Goal: Task Accomplishment & Management: Complete application form

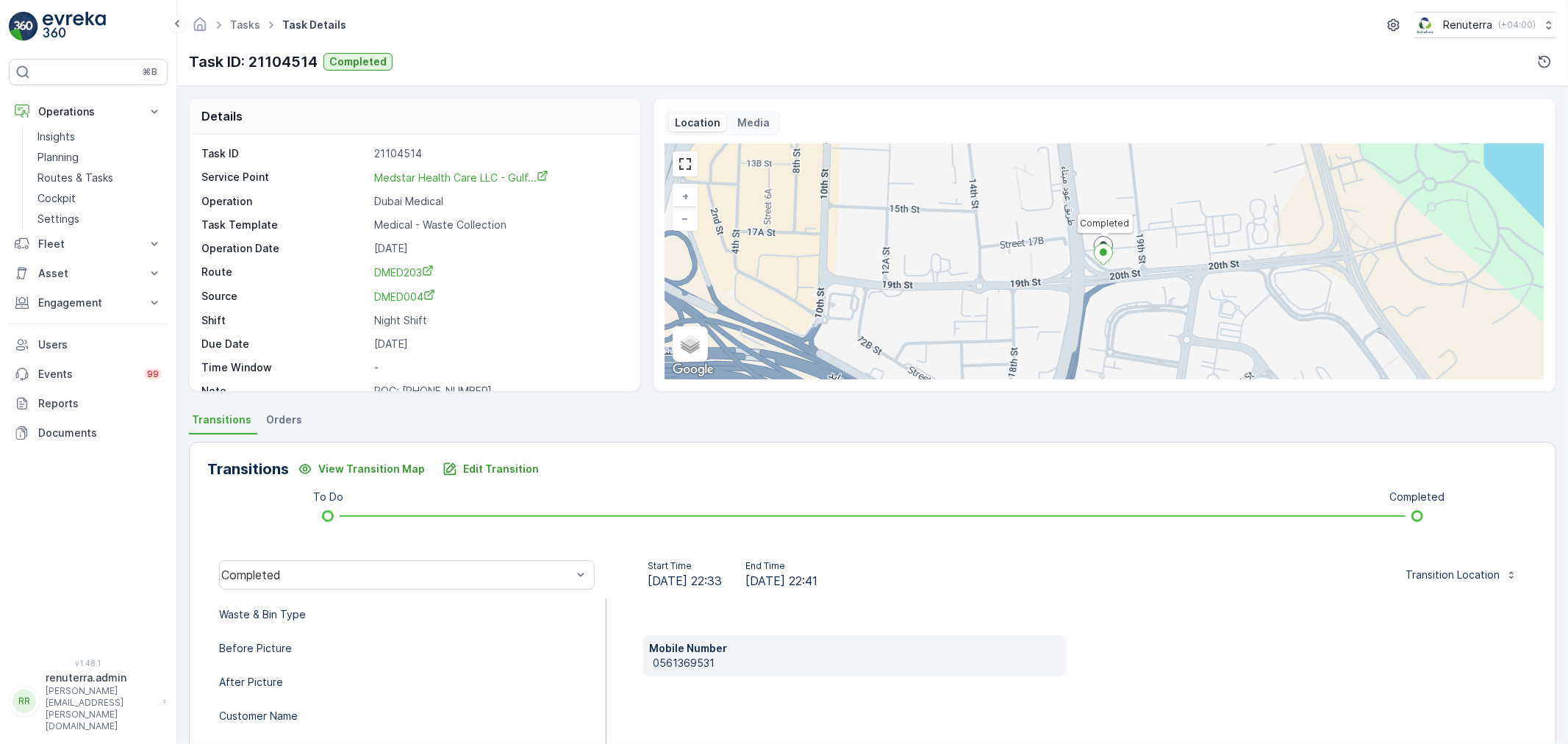
click at [63, 176] on p "Routes & Tasks" at bounding box center [75, 177] width 76 height 15
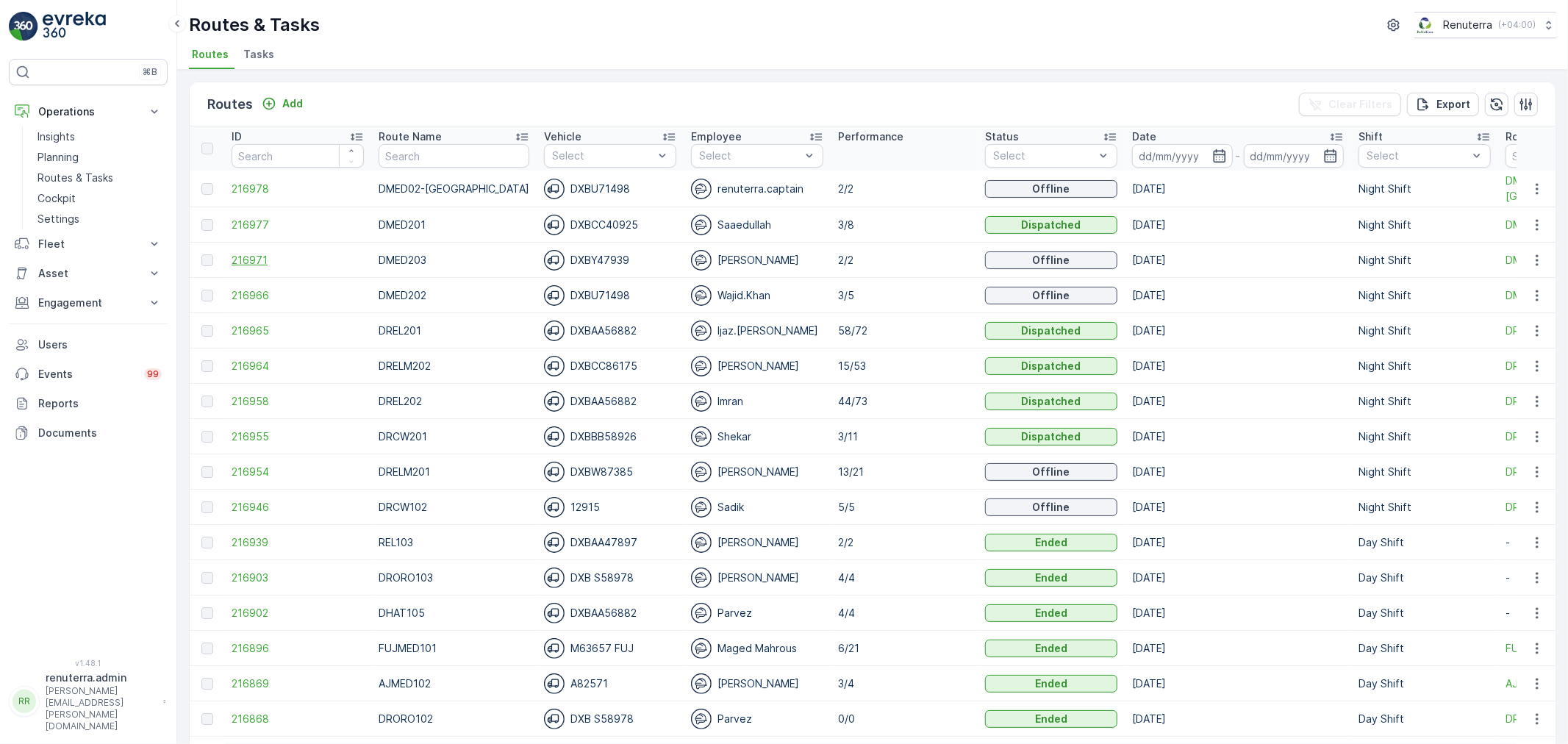
click at [255, 263] on span "216971" at bounding box center [297, 260] width 132 height 15
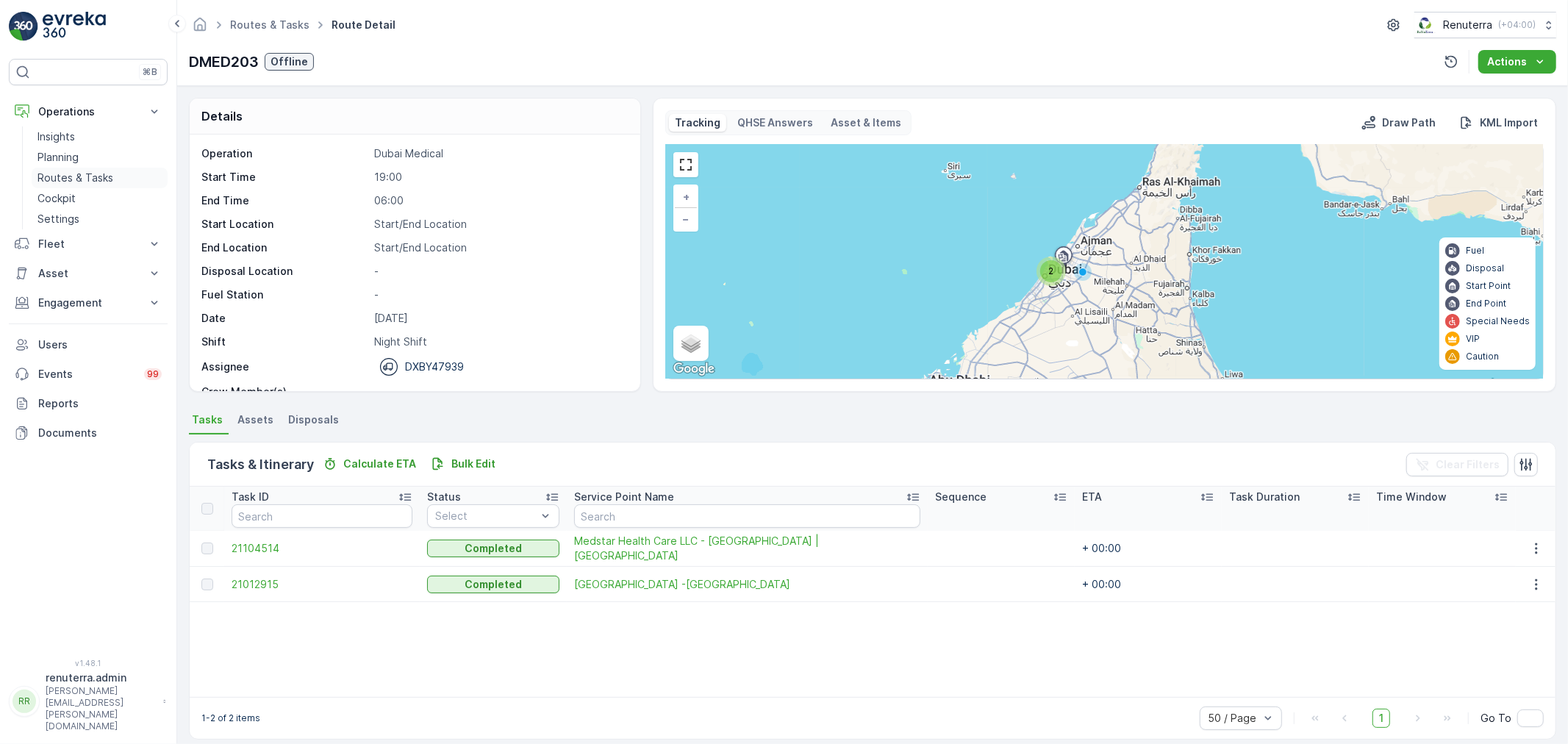
click at [78, 176] on p "Routes & Tasks" at bounding box center [75, 177] width 76 height 15
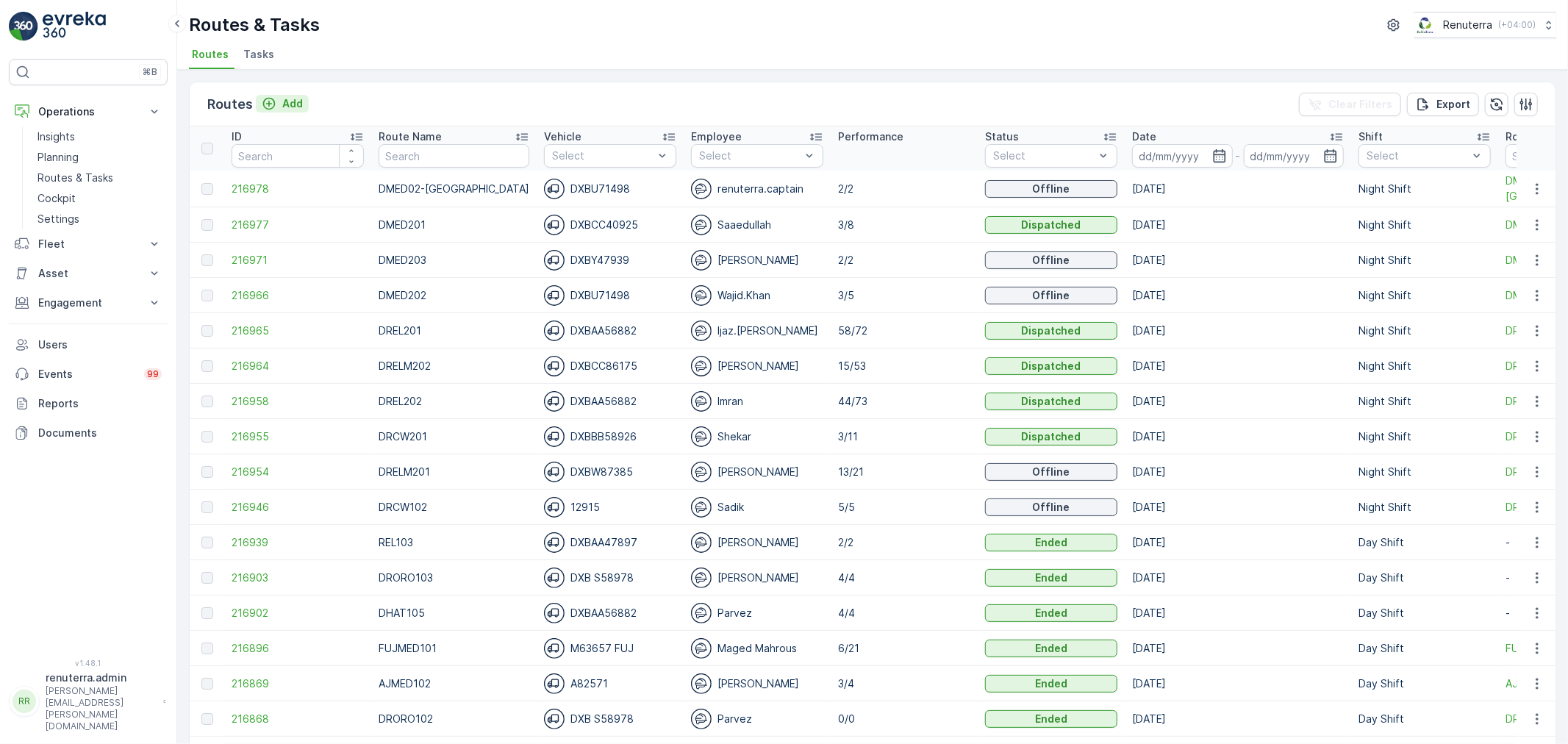
click at [282, 104] on p "Add" at bounding box center [293, 104] width 21 height 15
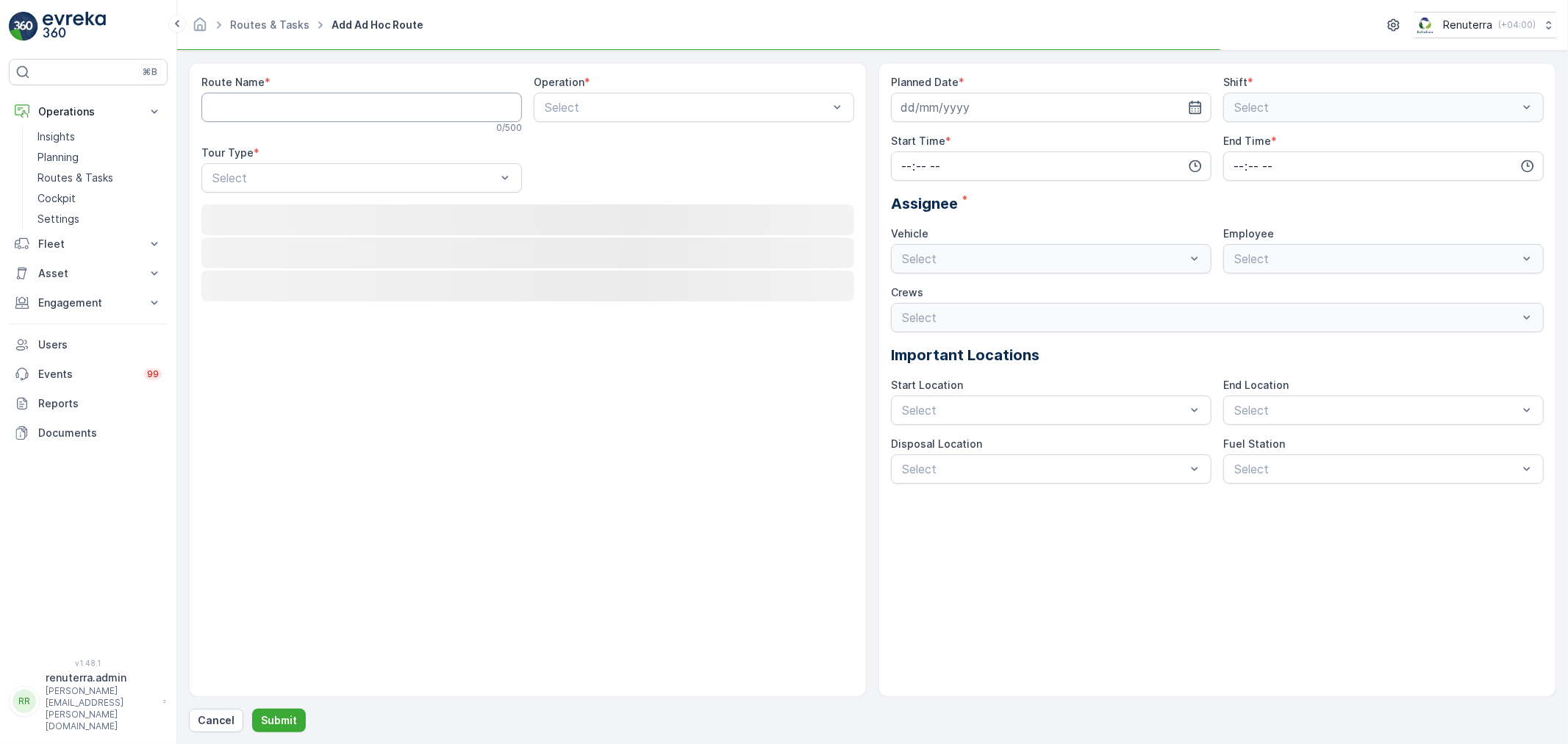
click at [276, 104] on Name "Route Name" at bounding box center [361, 107] width 320 height 29
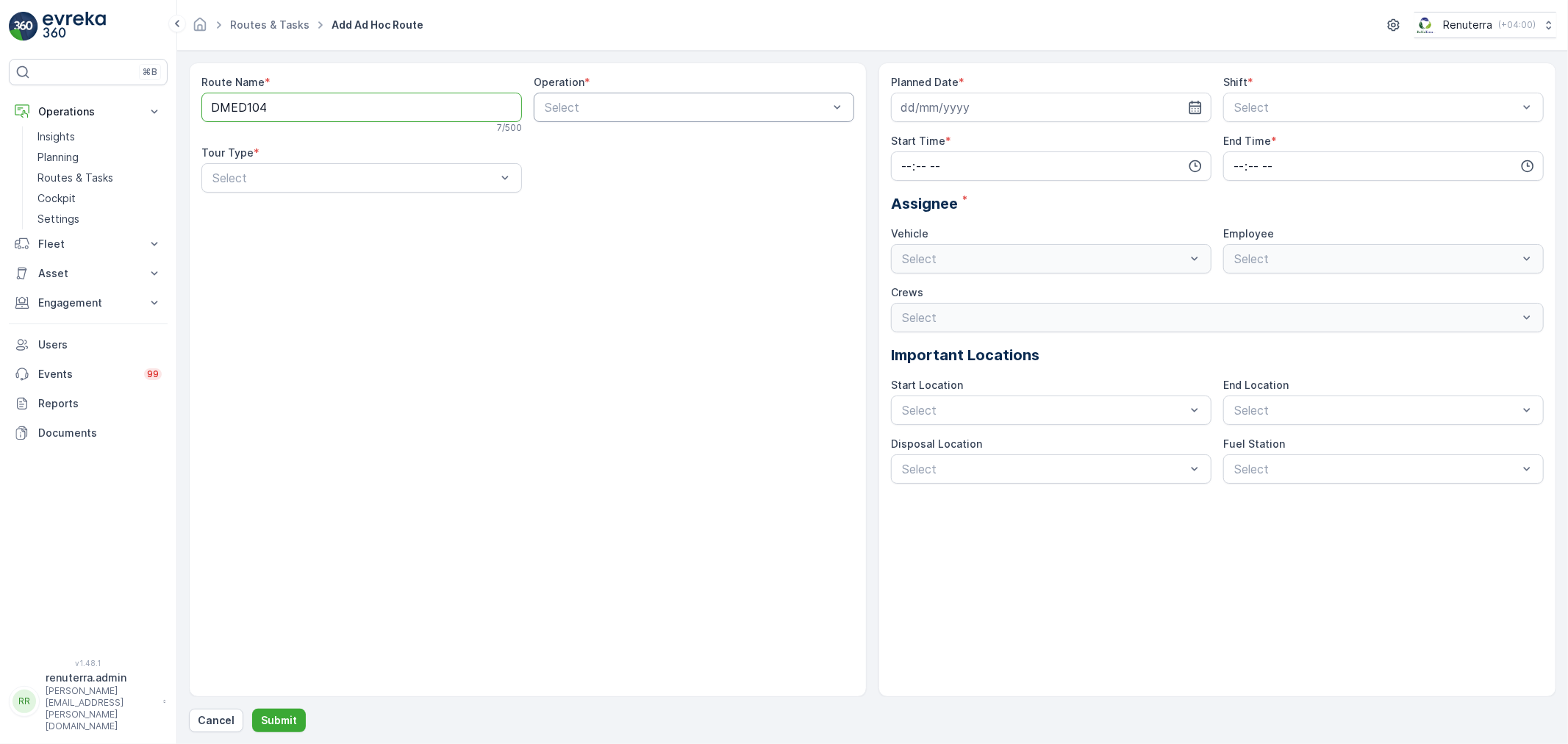
type Name "DMED104"
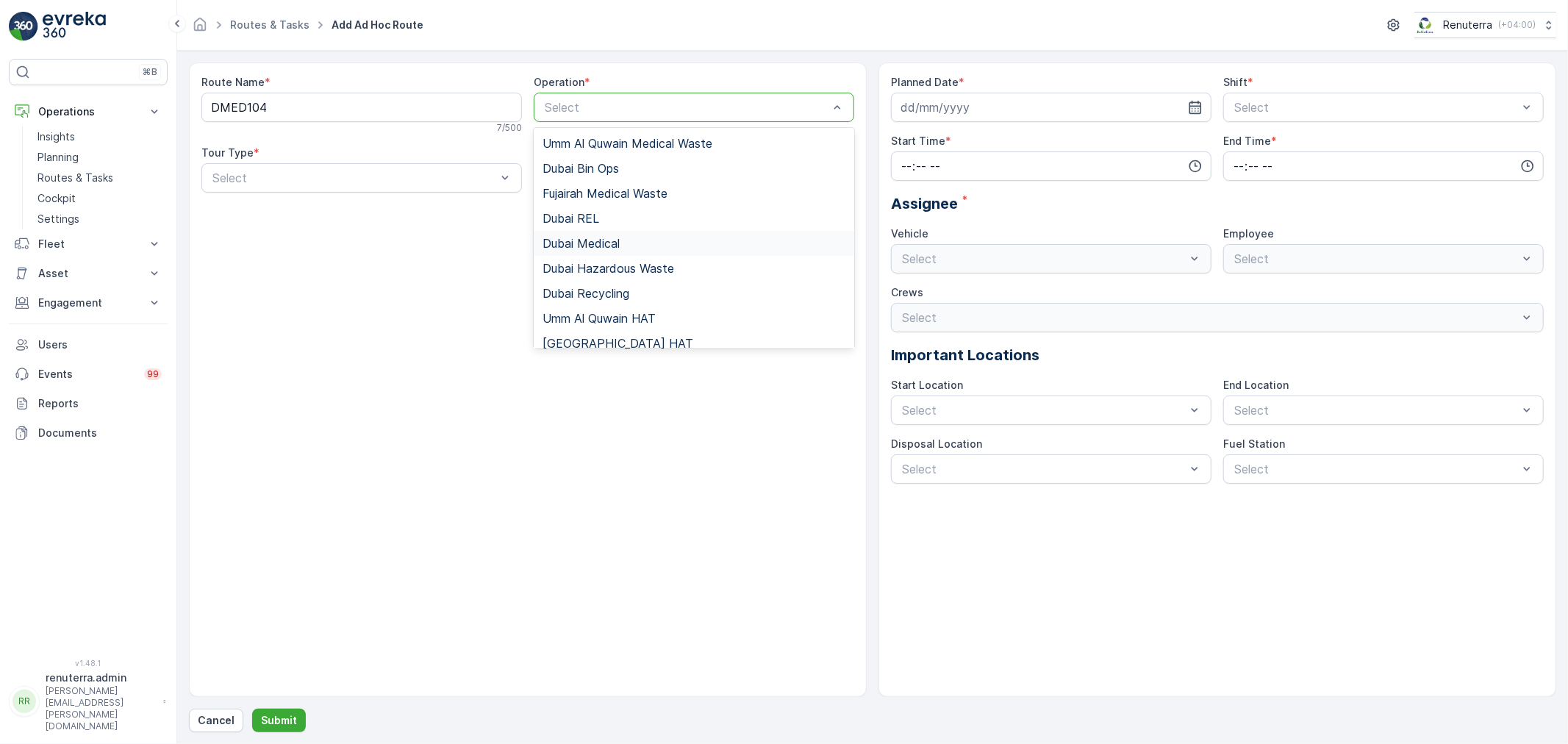
click at [617, 249] on span "Dubai Medical" at bounding box center [580, 243] width 77 height 13
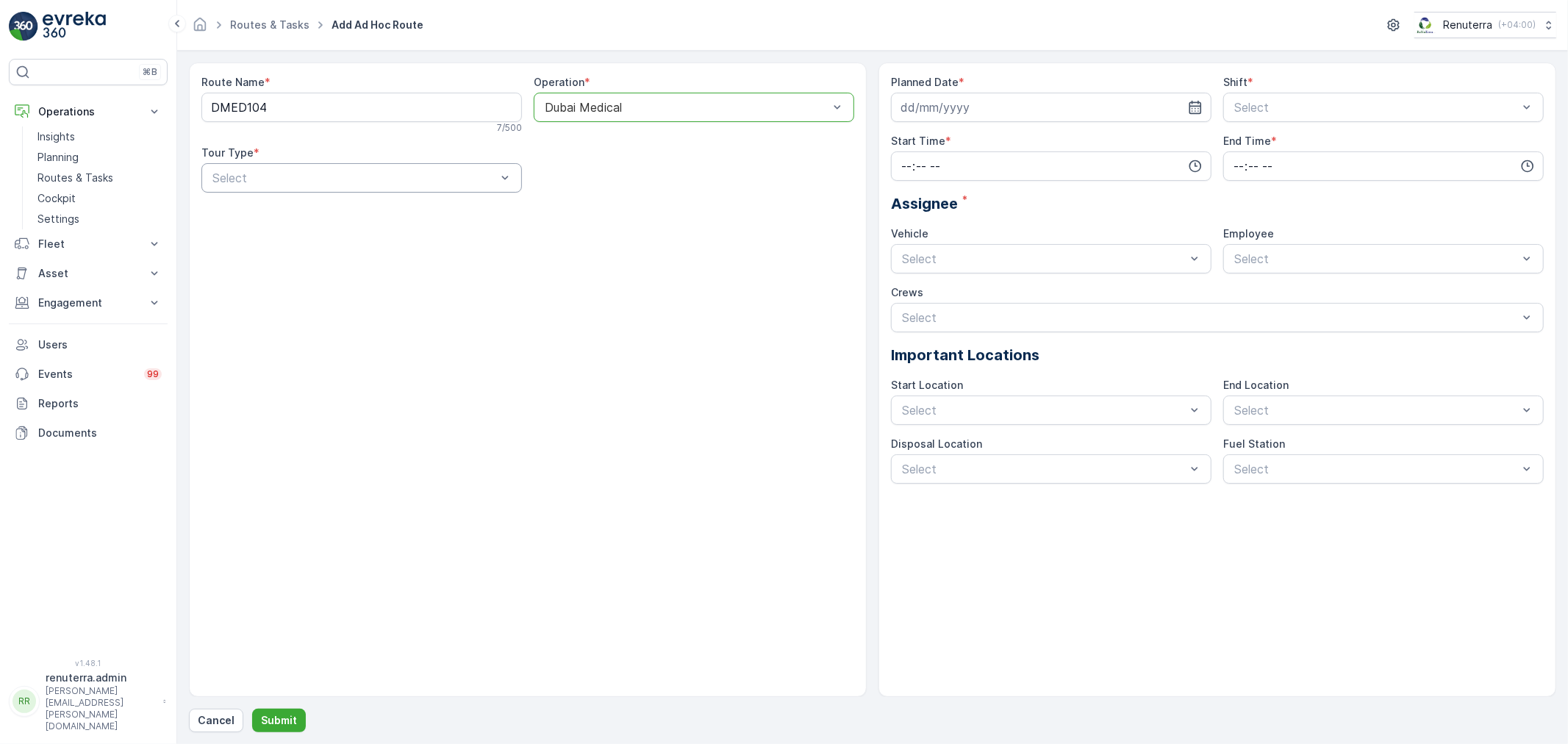
click at [294, 182] on div at bounding box center [354, 177] width 287 height 13
click at [276, 251] on div "Dynamic" at bounding box center [361, 238] width 320 height 25
click at [1189, 105] on icon "button" at bounding box center [1195, 107] width 12 height 13
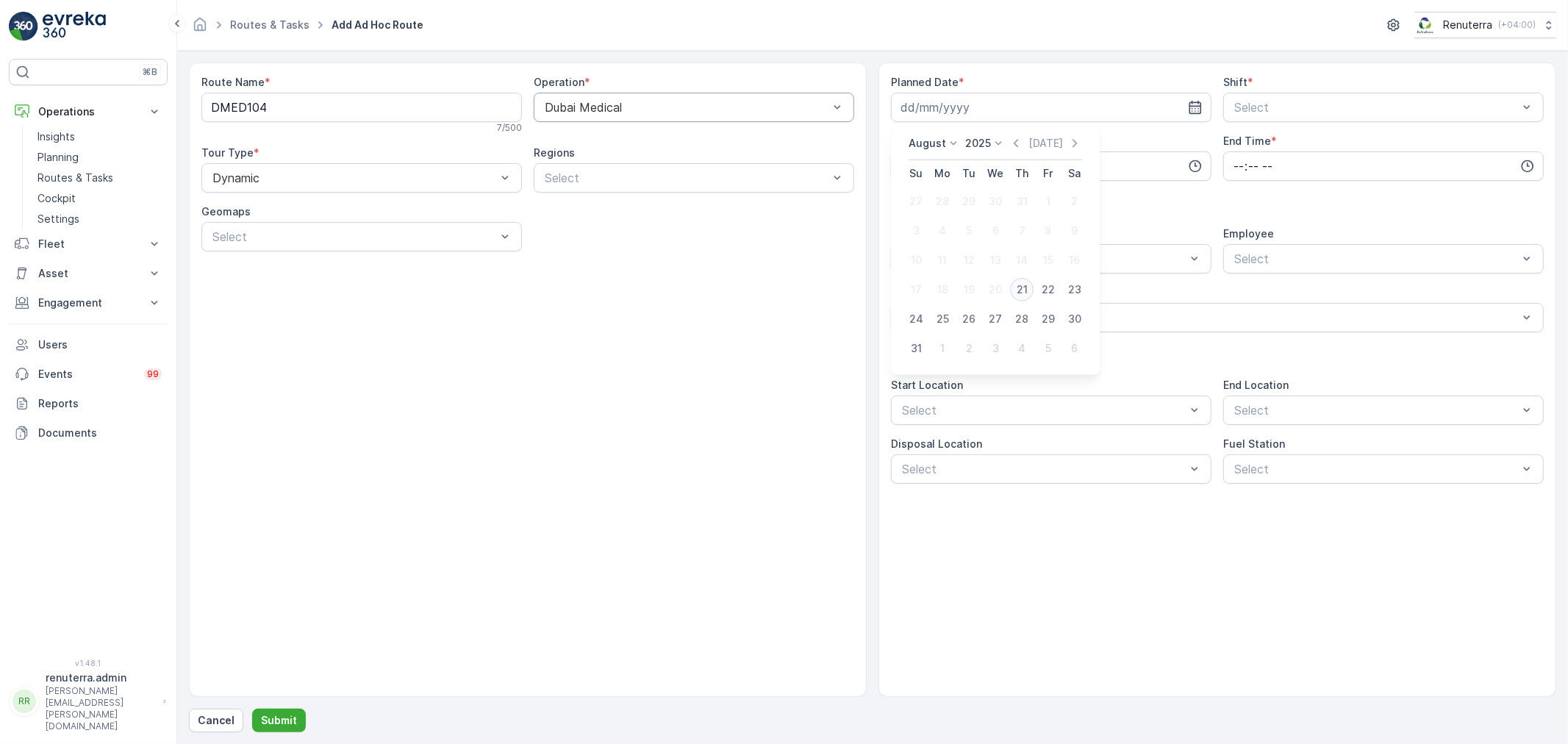
click at [1022, 290] on div "21" at bounding box center [1021, 289] width 23 height 23
type input "[DATE]"
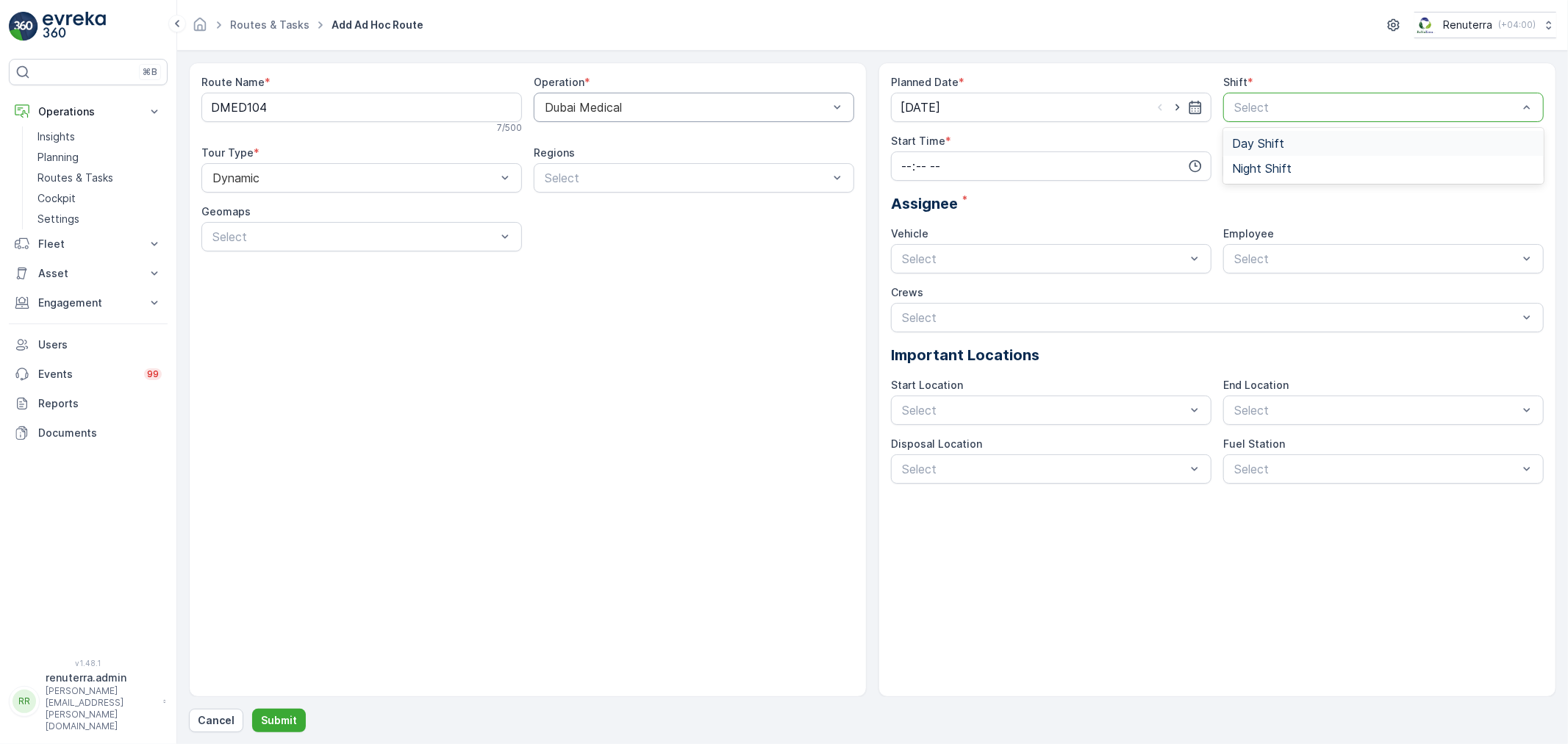
click at [1503, 111] on div at bounding box center [1376, 107] width 287 height 13
click at [1287, 151] on div "Day Shift" at bounding box center [1383, 143] width 320 height 25
click at [1110, 172] on input "time" at bounding box center [1051, 166] width 320 height 29
click at [909, 255] on span "04" at bounding box center [906, 250] width 13 height 15
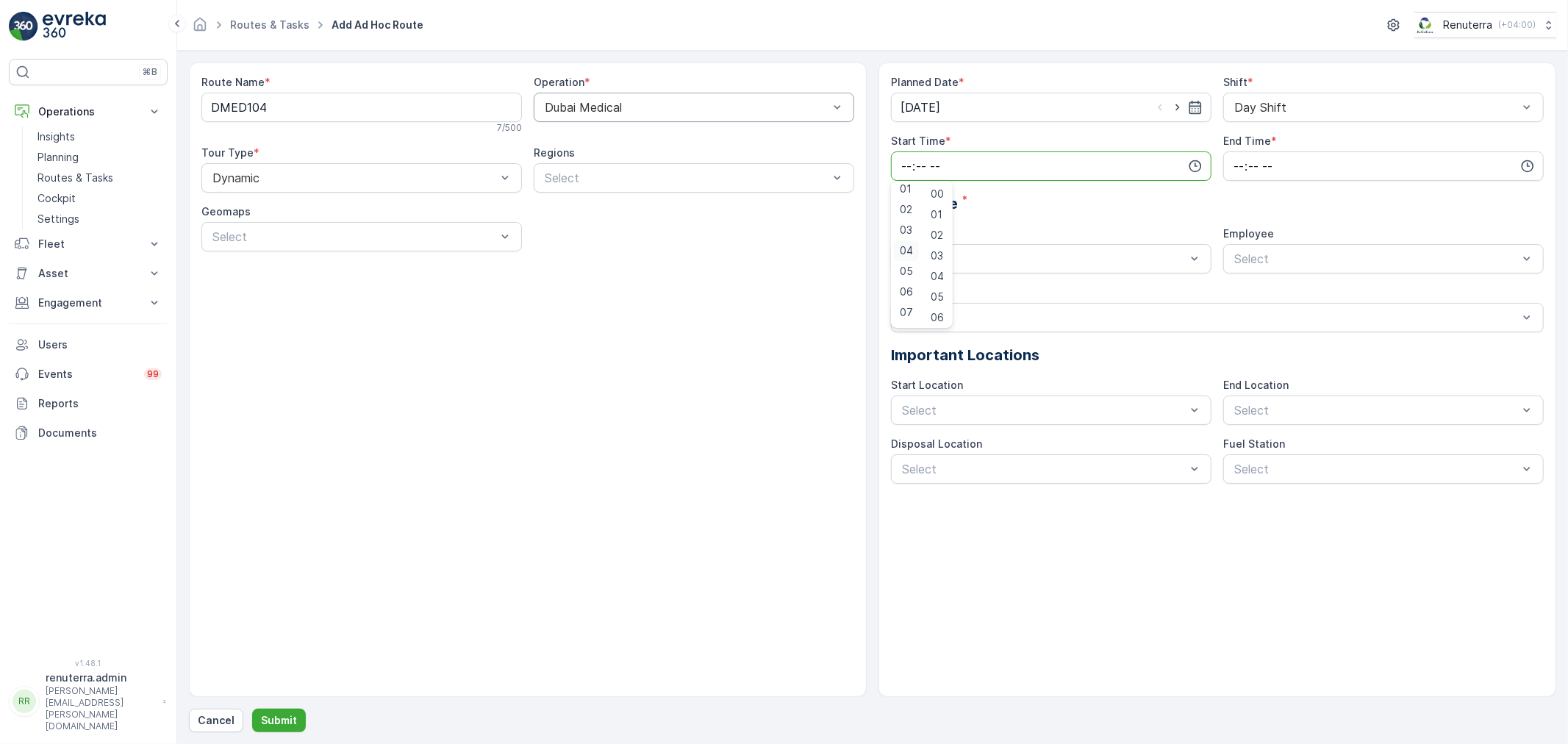
type input "04:00"
click at [944, 199] on span "00" at bounding box center [937, 193] width 13 height 15
click at [1354, 170] on input "time" at bounding box center [1383, 166] width 320 height 29
click at [1243, 221] on span "09" at bounding box center [1238, 216] width 13 height 15
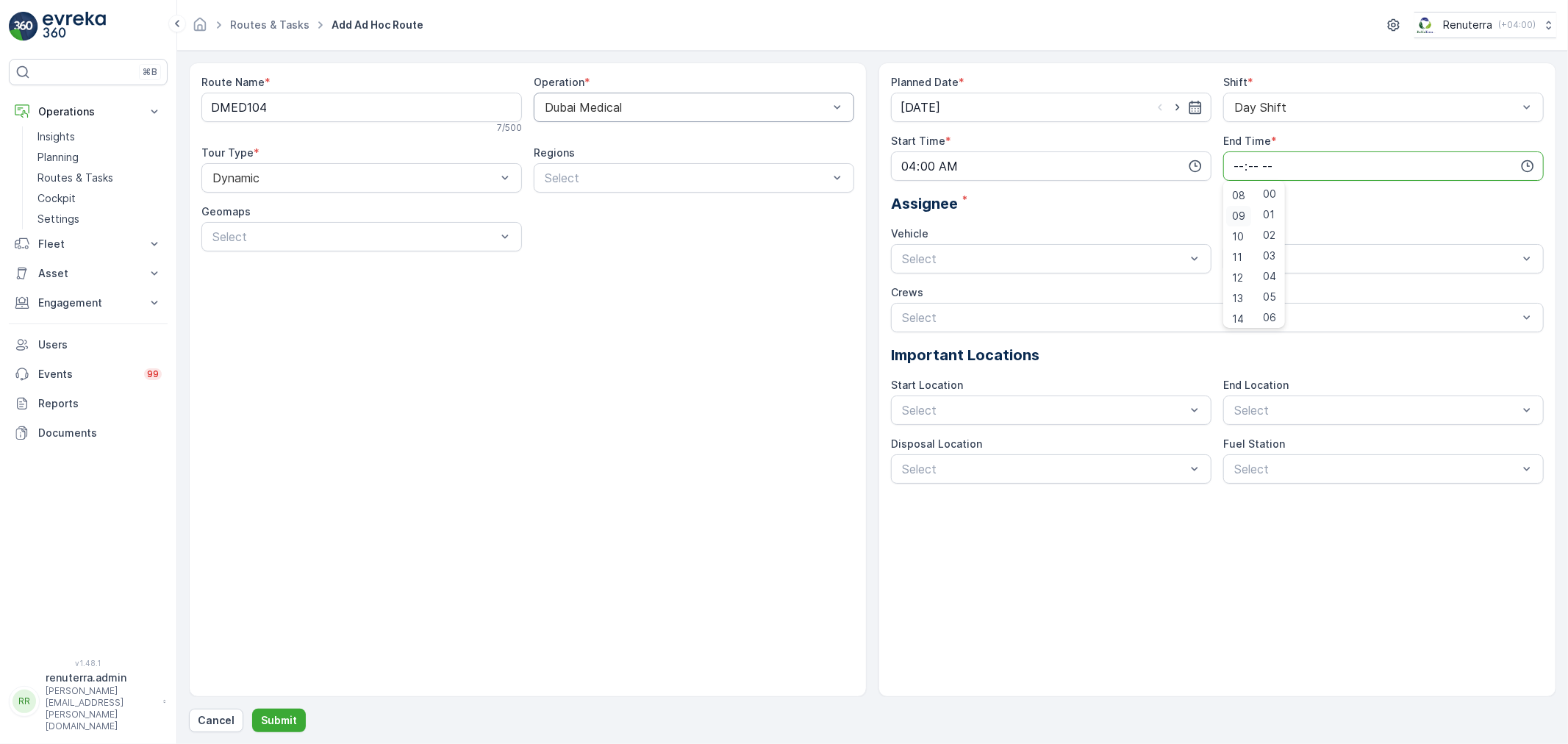
type input "09:00"
click at [1016, 255] on div at bounding box center [1044, 258] width 287 height 13
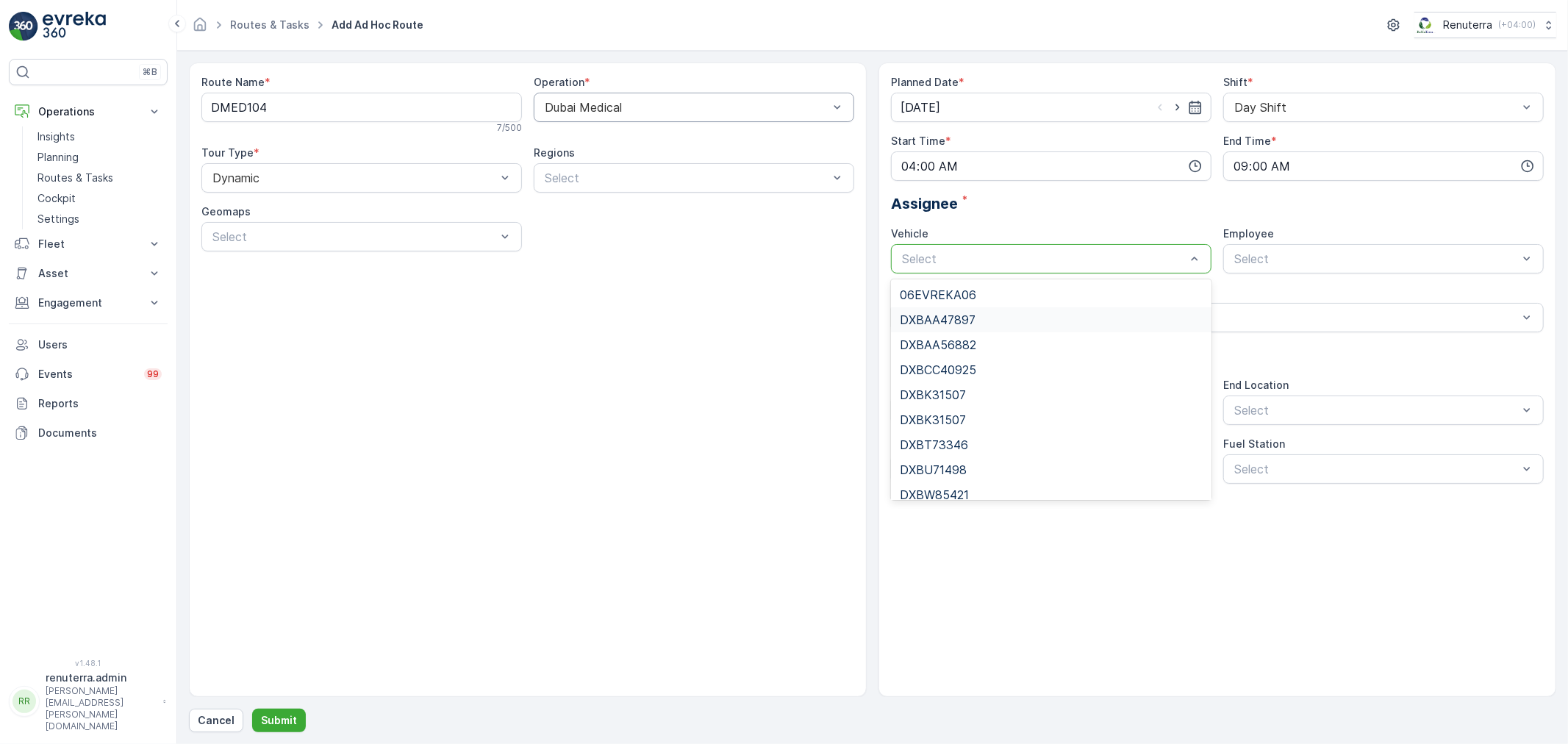
click at [1002, 322] on div "DXBAA47897" at bounding box center [1051, 319] width 303 height 13
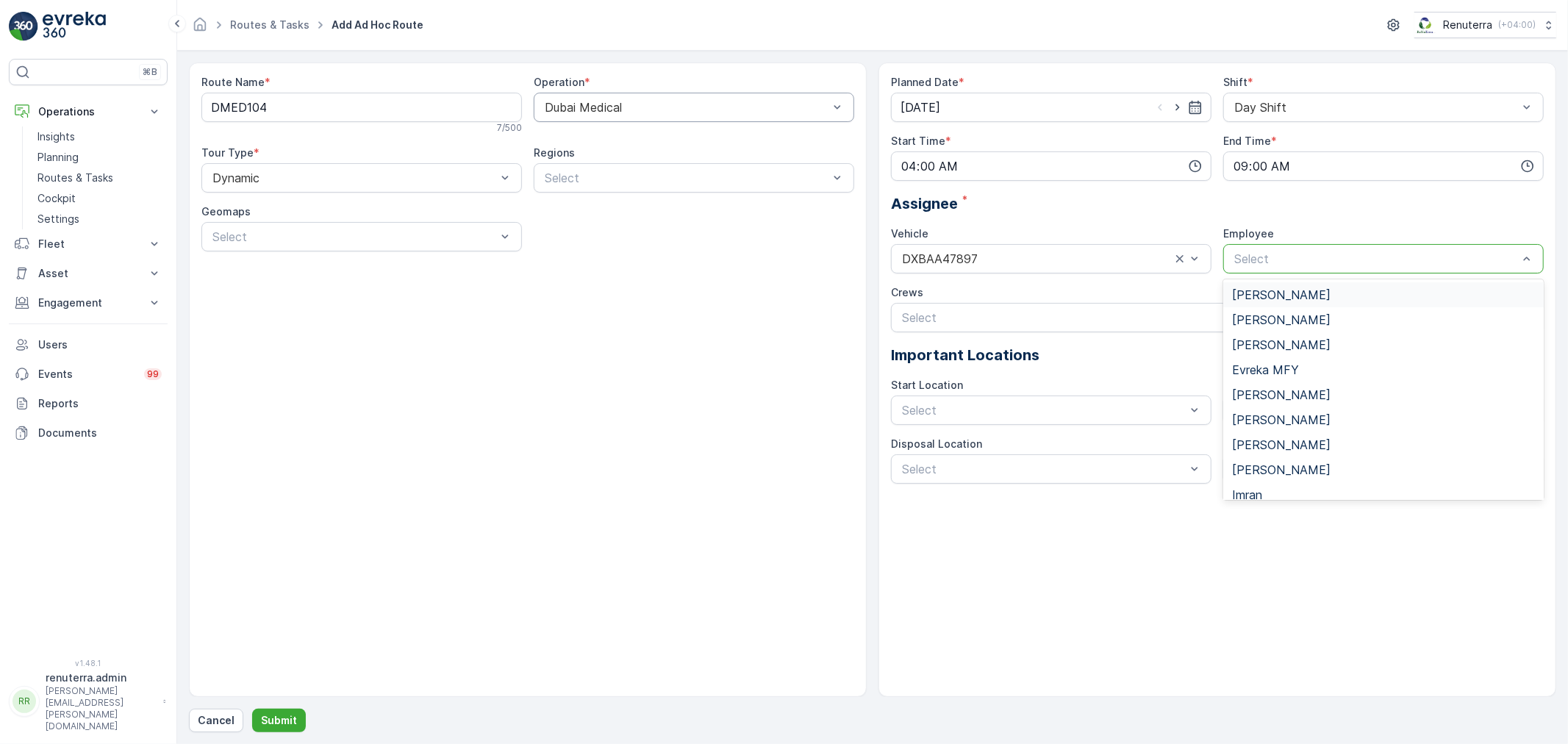
click at [1362, 257] on div at bounding box center [1376, 258] width 287 height 13
type input "shir"
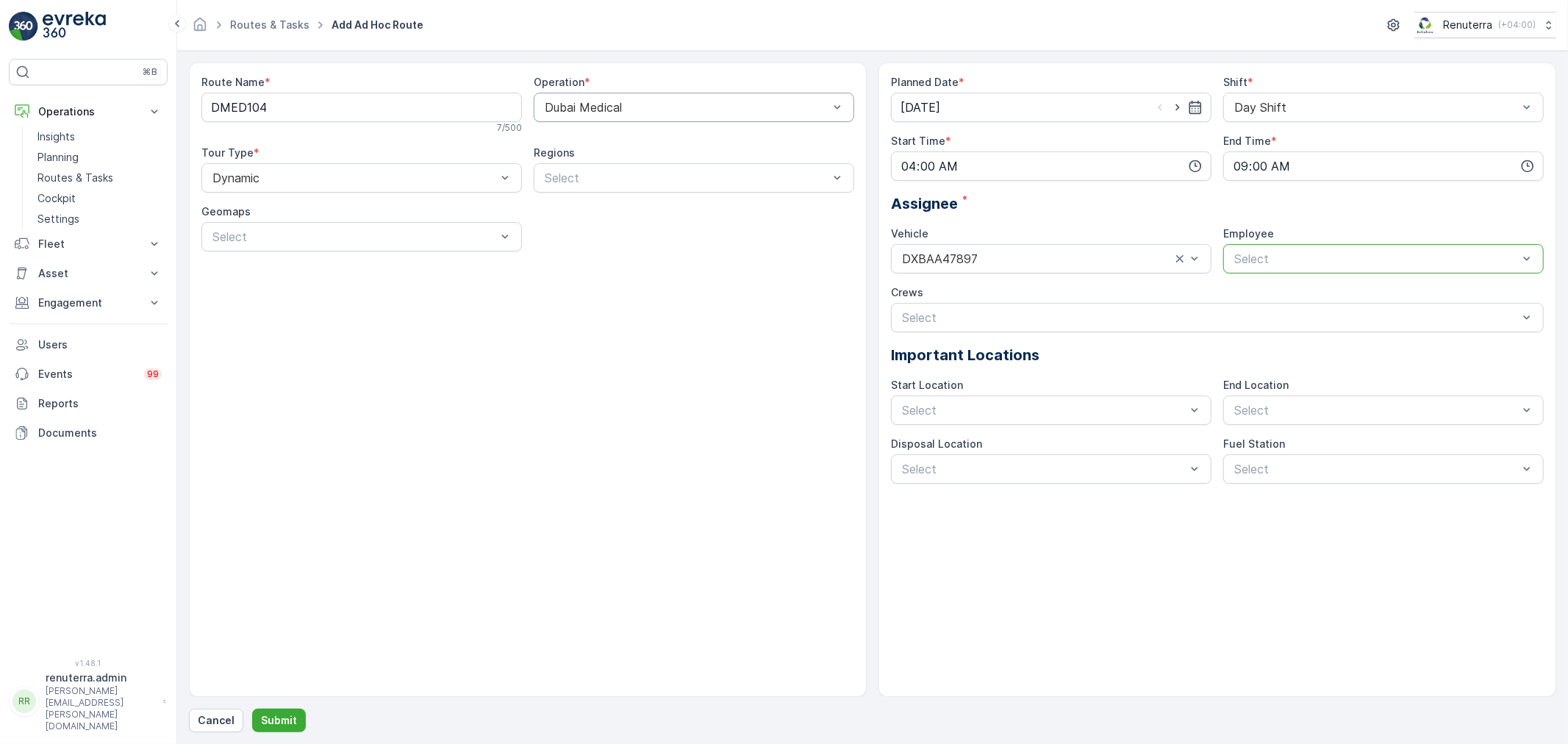
click at [1347, 263] on div at bounding box center [1376, 258] width 287 height 13
type input "sh"
click at [1276, 351] on div "[PERSON_NAME]" at bounding box center [1383, 344] width 320 height 25
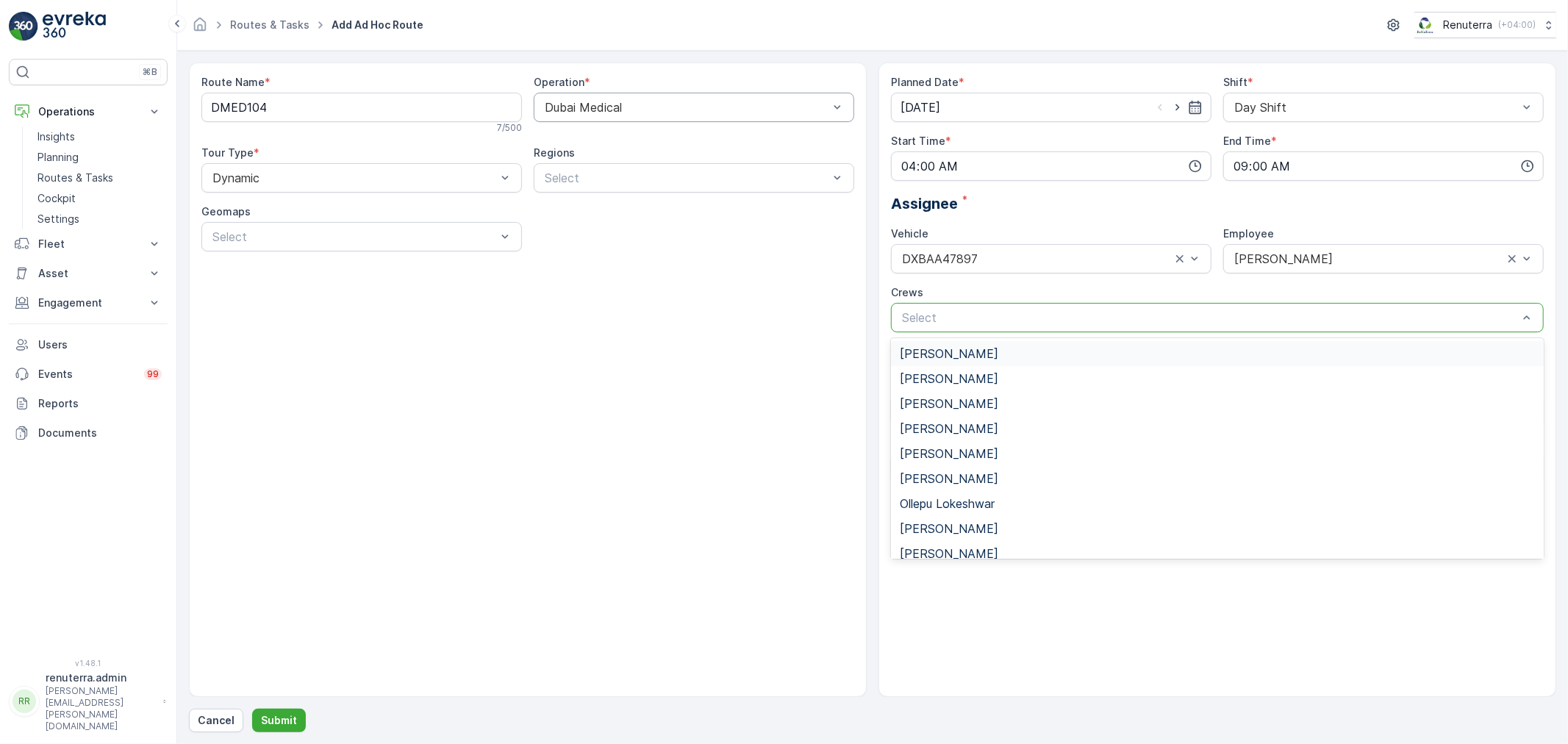
click at [1046, 316] on div at bounding box center [1210, 317] width 619 height 13
click at [691, 344] on div "Route Name * DMED104 7 / 500 Operation * Dubai Medical Tour Type * Dynamic Regi…" at bounding box center [528, 379] width 678 height 634
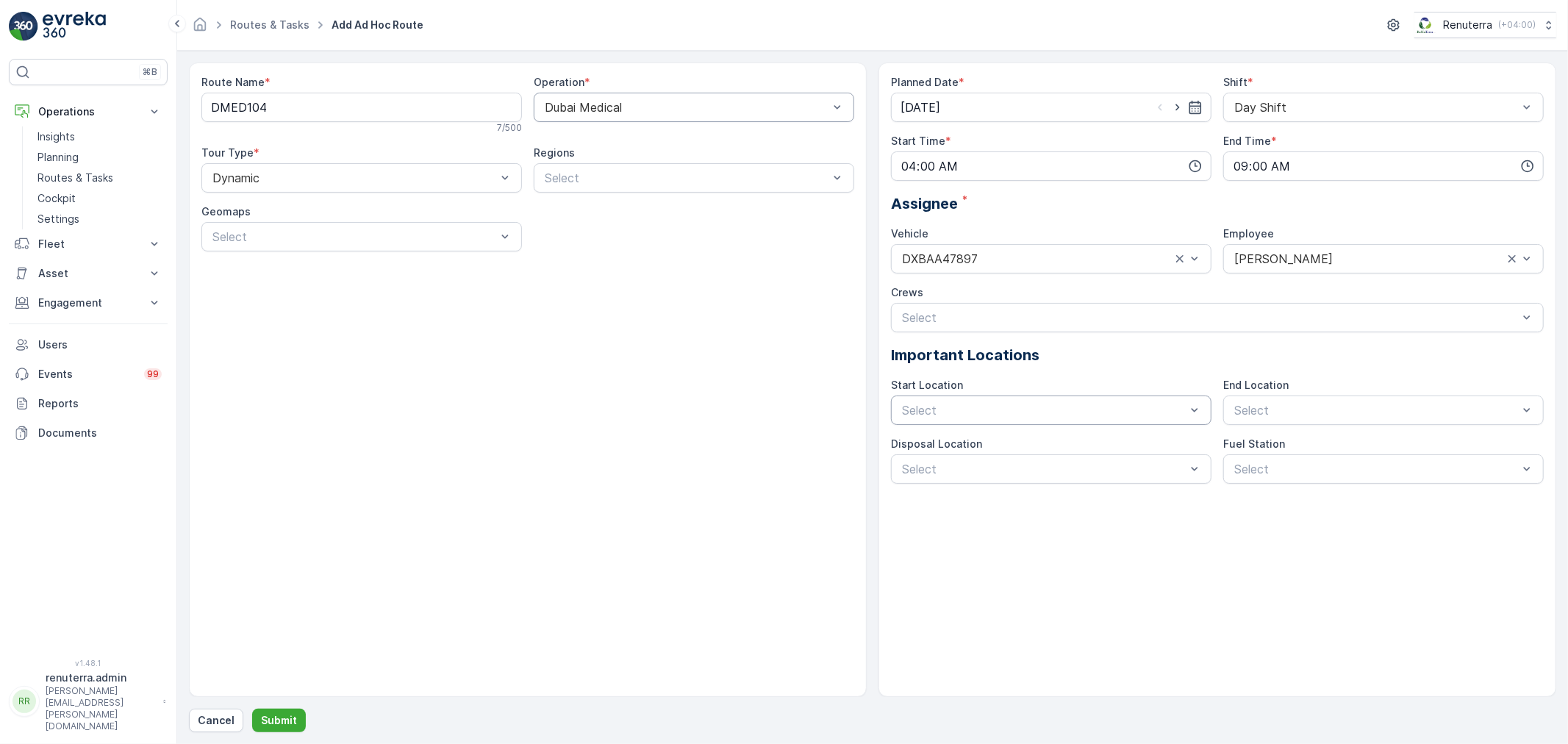
click at [1021, 421] on div "Select" at bounding box center [1051, 410] width 320 height 29
click at [991, 447] on span "Start/End Location" at bounding box center [952, 445] width 106 height 13
click at [1423, 421] on div "Select" at bounding box center [1383, 410] width 320 height 29
drag, startPoint x: 1360, startPoint y: 453, endPoint x: 1223, endPoint y: 472, distance: 138.3
click at [1356, 452] on div "Start/End Location" at bounding box center [1383, 445] width 320 height 25
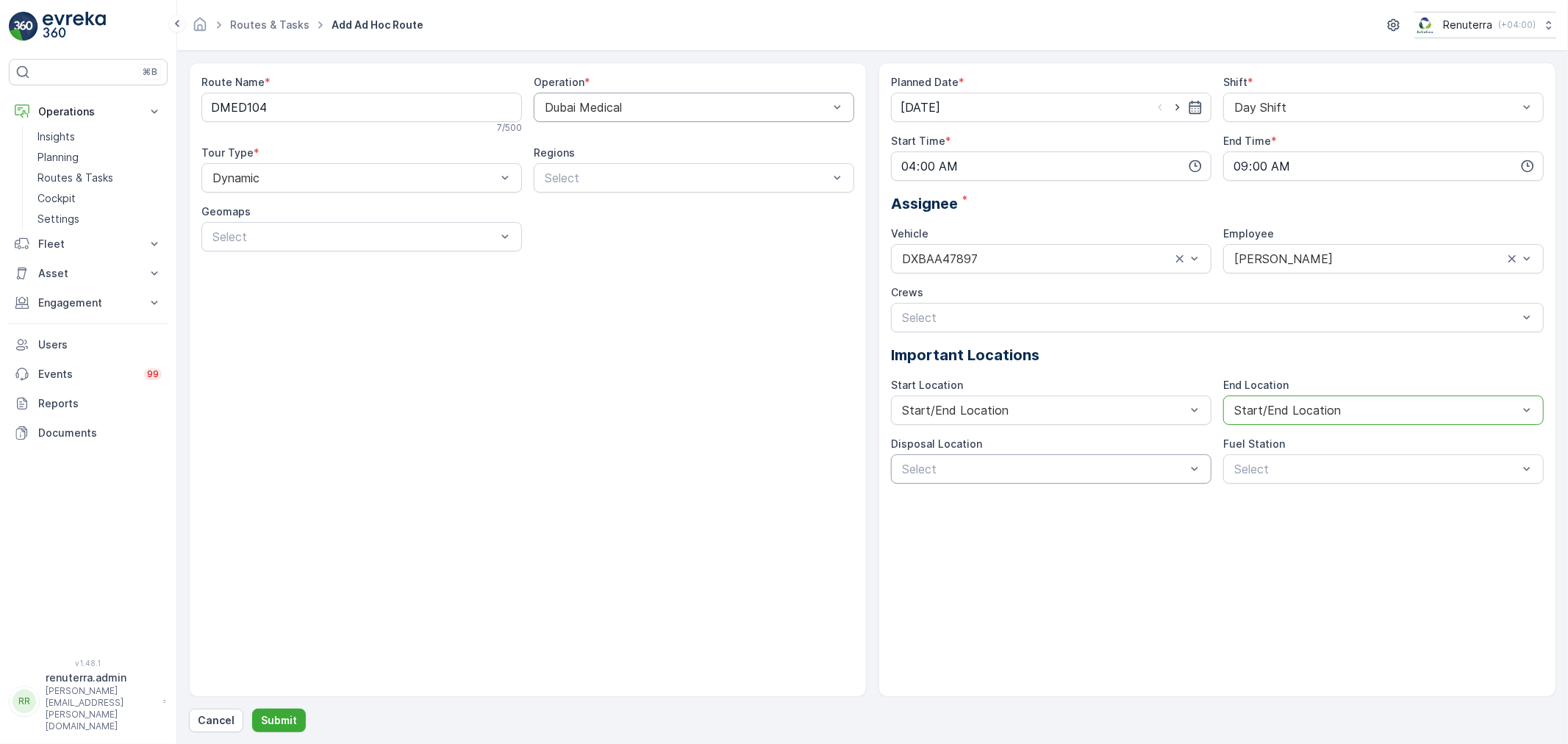
click at [1143, 457] on div "Select" at bounding box center [1051, 469] width 320 height 29
click at [1125, 501] on div "Al Qusais landfill" at bounding box center [1051, 504] width 303 height 13
click at [1316, 491] on div "Planned Date * [DATE] Shift * Day Shift Start Time * 04:00 End Time * 09:00 Ass…" at bounding box center [1217, 379] width 678 height 634
click at [1321, 478] on div "Select" at bounding box center [1383, 469] width 320 height 29
drag, startPoint x: 1295, startPoint y: 502, endPoint x: 1264, endPoint y: 508, distance: 31.6
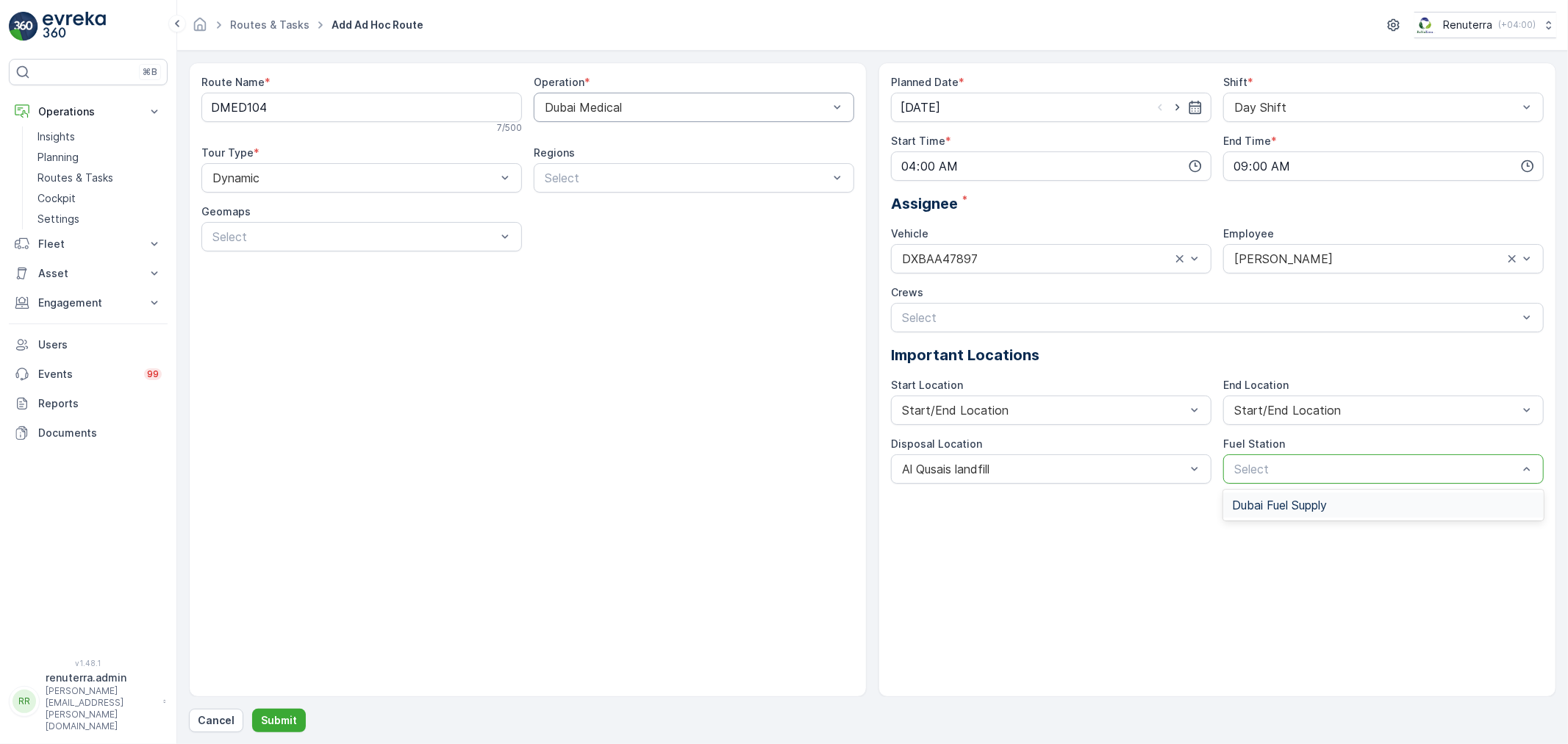
click at [1295, 501] on span "Dubai Fuel Supply" at bounding box center [1280, 504] width 95 height 13
click at [290, 715] on p "Submit" at bounding box center [279, 720] width 36 height 15
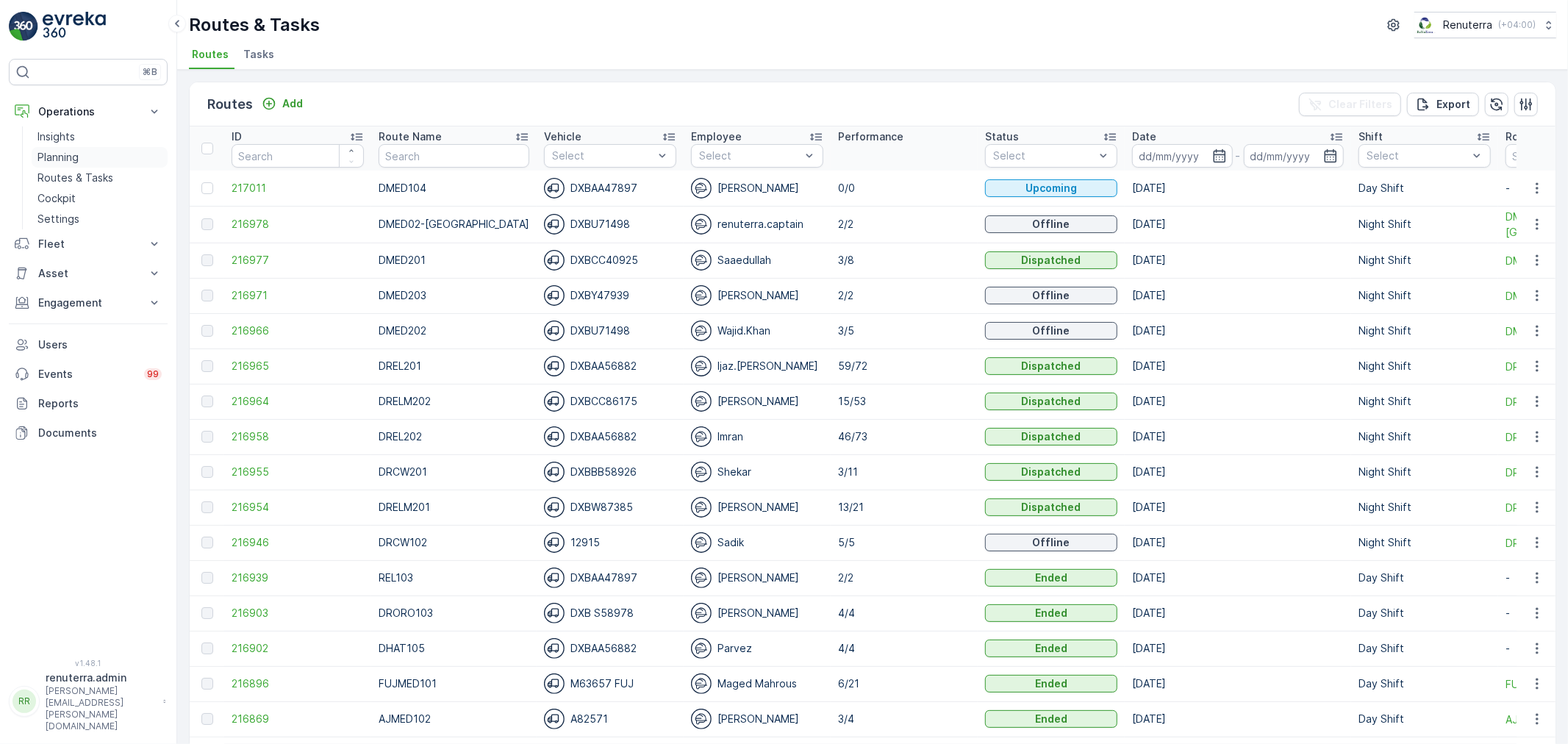
click at [88, 161] on link "Planning" at bounding box center [99, 157] width 136 height 21
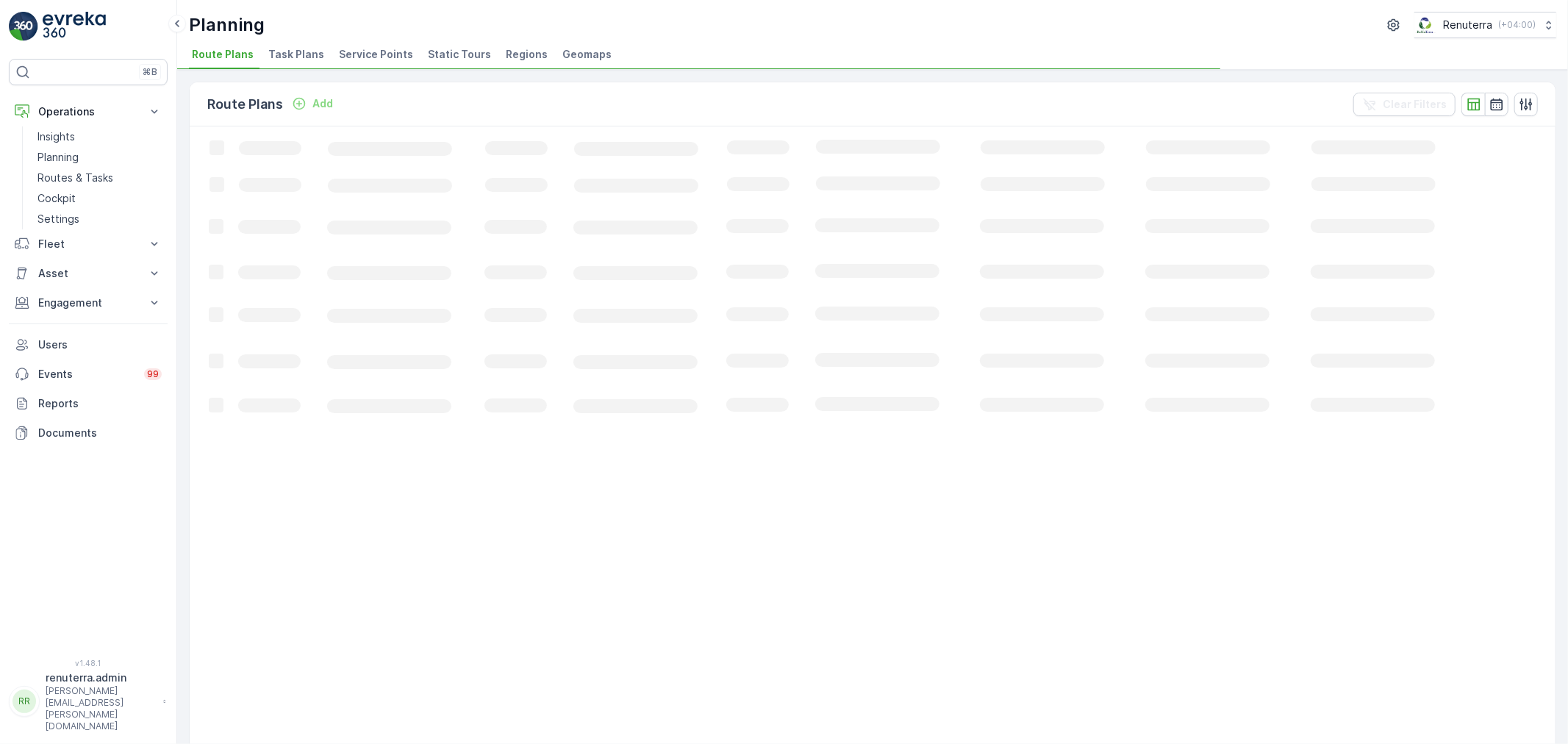
click at [389, 59] on span "Service Points" at bounding box center [376, 54] width 74 height 15
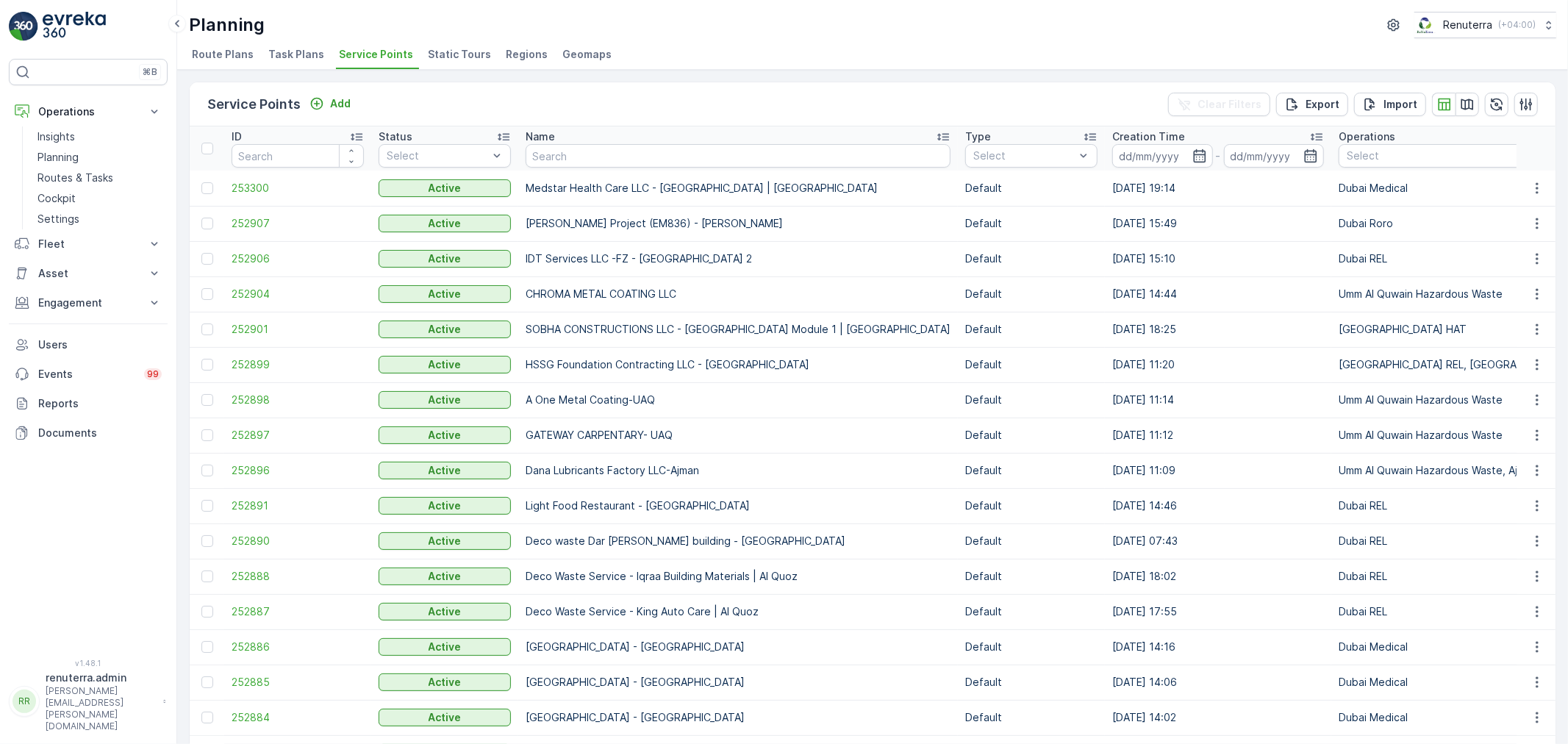
click at [585, 144] on input "text" at bounding box center [738, 155] width 425 height 23
type input "saudi"
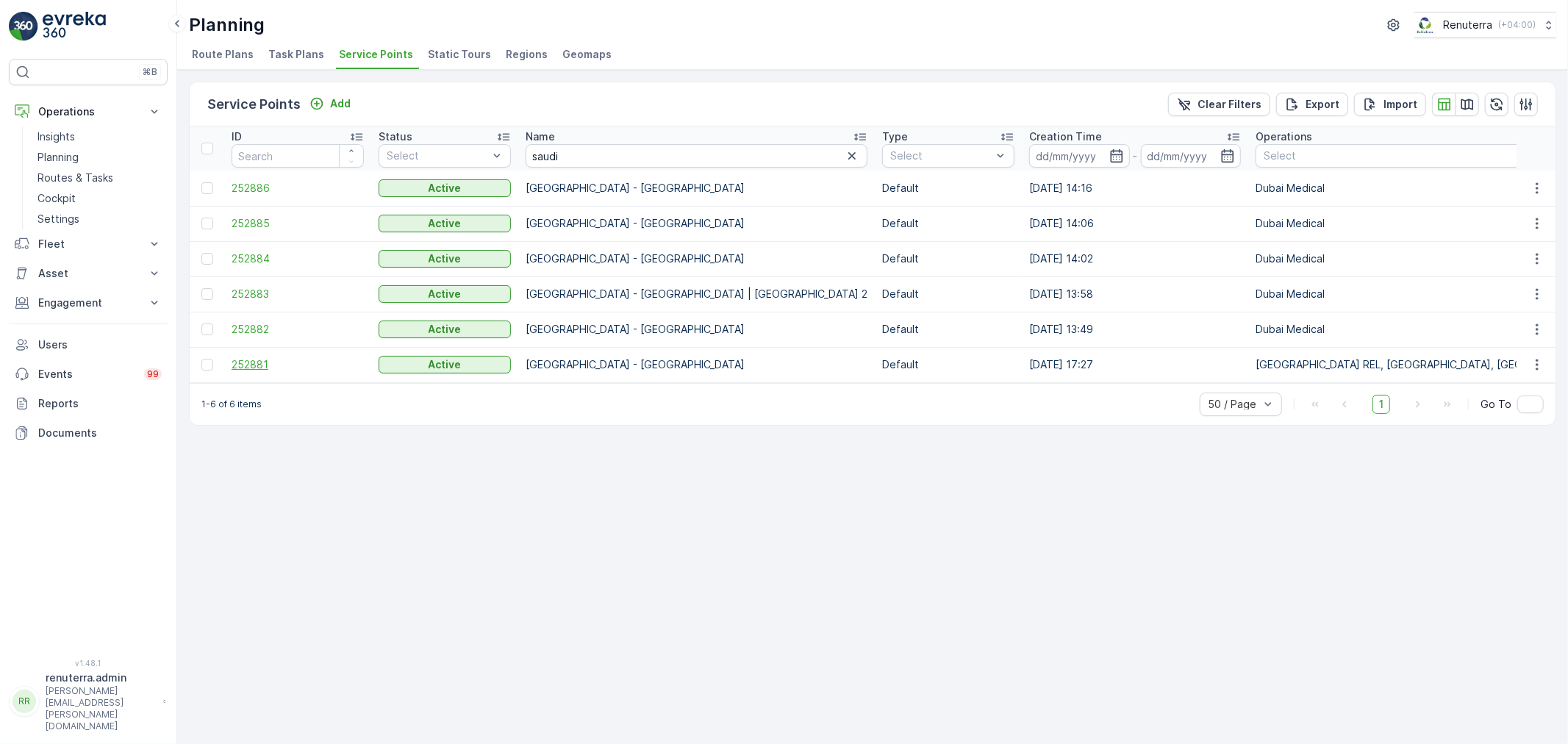
click at [255, 361] on span "252881" at bounding box center [297, 364] width 132 height 15
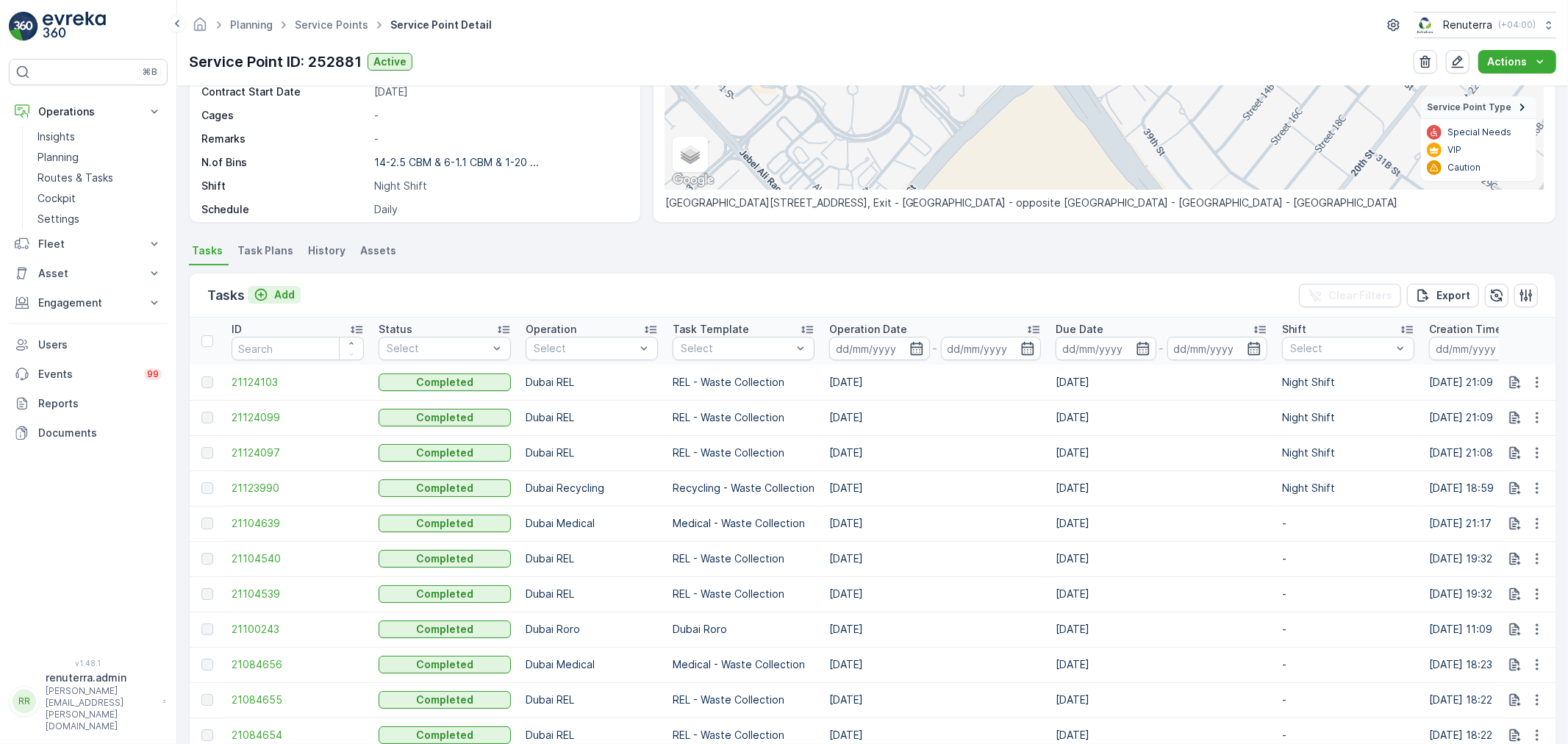
scroll to position [244, 0]
click at [289, 293] on p "Add" at bounding box center [285, 292] width 21 height 15
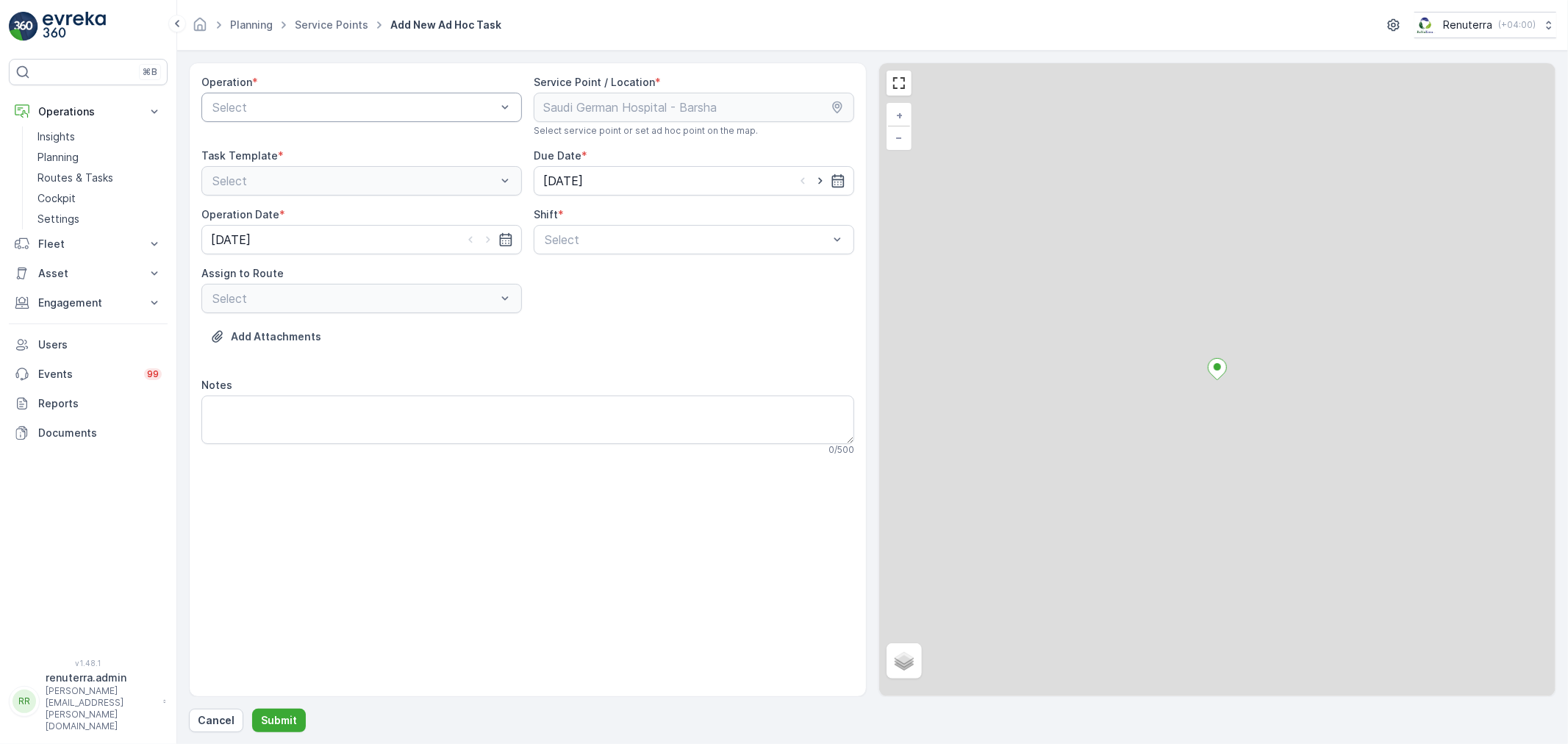
click at [252, 108] on div at bounding box center [354, 107] width 287 height 13
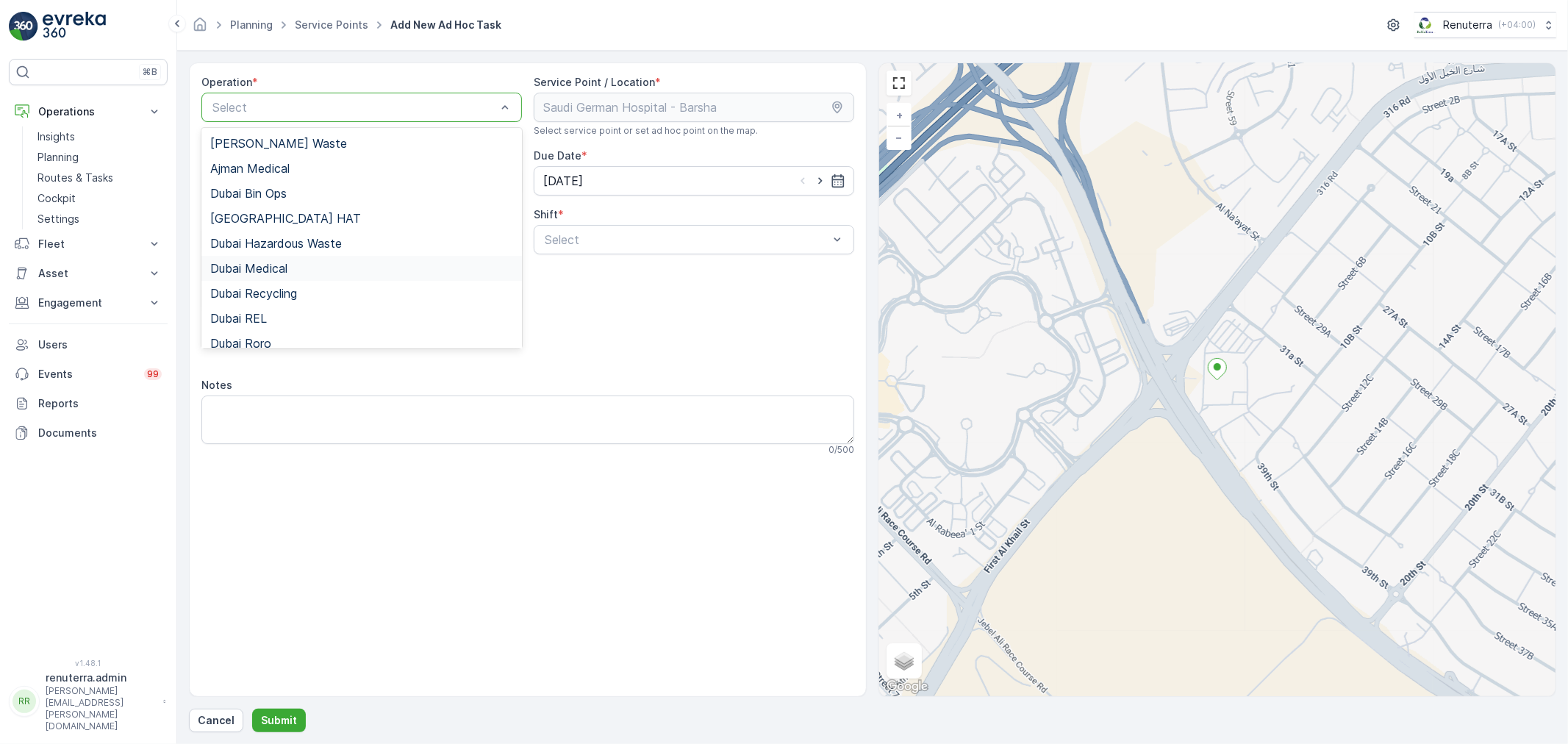
click at [260, 273] on span "Dubai Medical" at bounding box center [248, 268] width 77 height 13
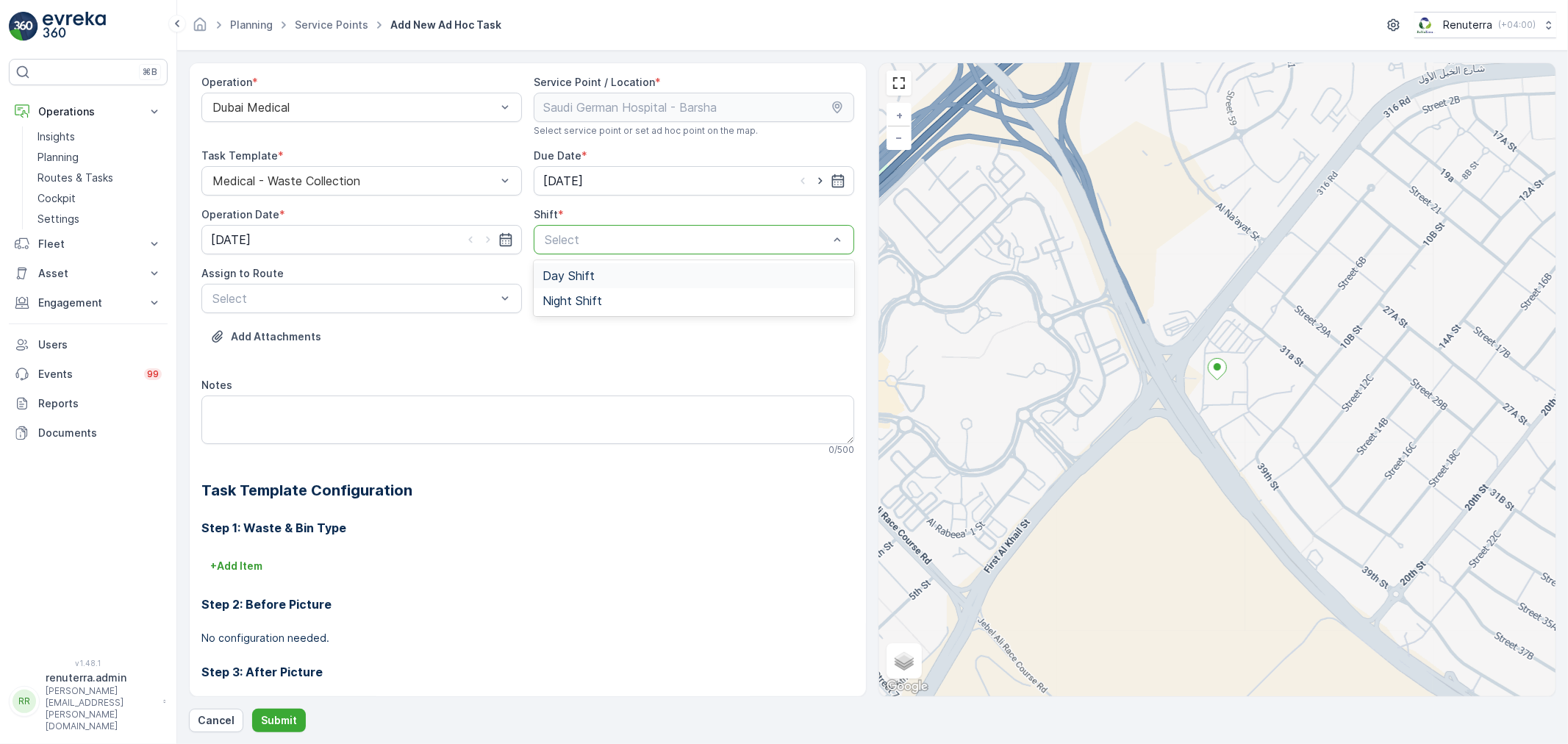
click at [597, 279] on div "Day Shift" at bounding box center [693, 275] width 303 height 13
click at [317, 296] on div at bounding box center [354, 298] width 287 height 13
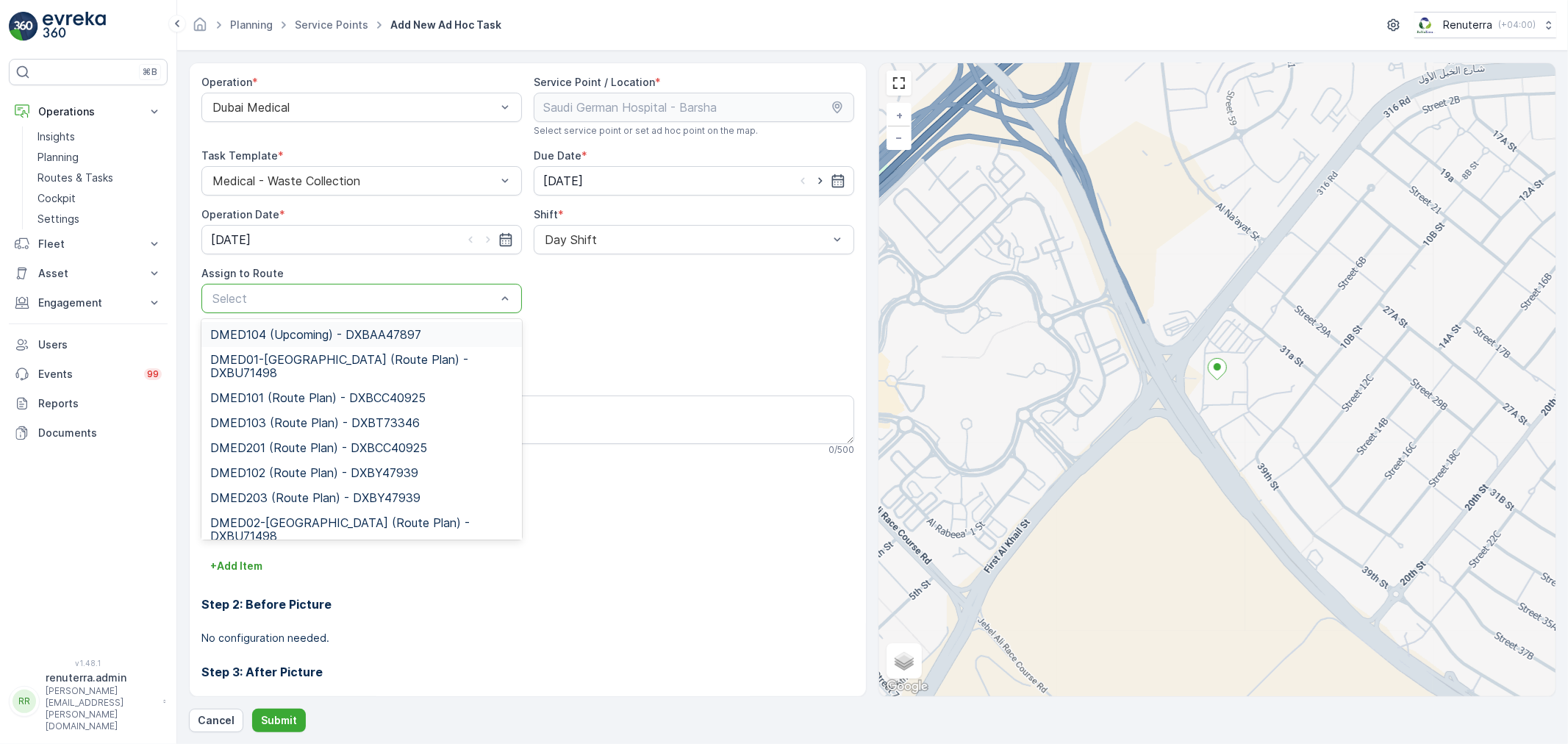
click at [325, 329] on span "DMED104 (Upcoming) - DXBAA47897" at bounding box center [315, 334] width 211 height 13
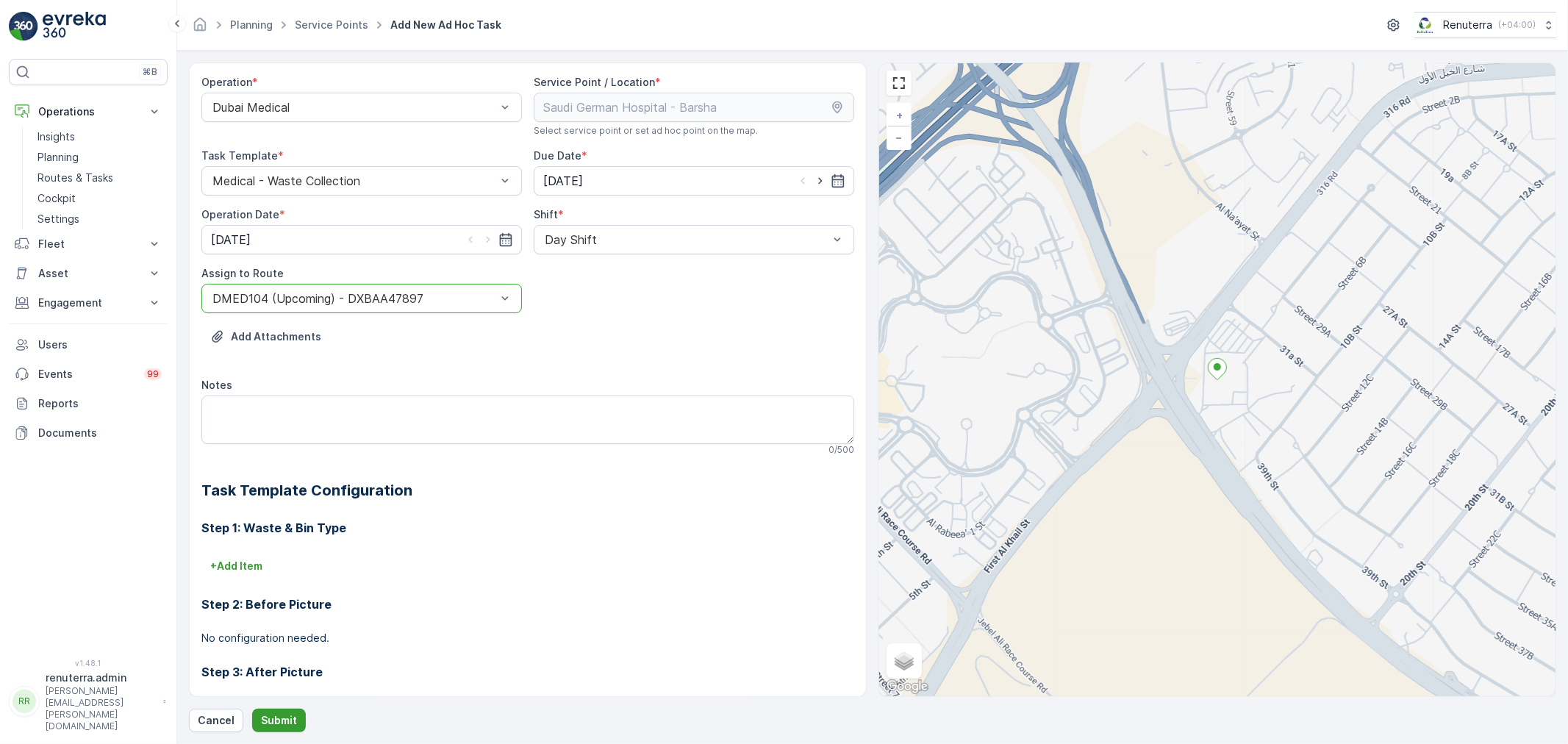
click at [284, 721] on p "Submit" at bounding box center [279, 720] width 36 height 15
